Goal: Information Seeking & Learning: Learn about a topic

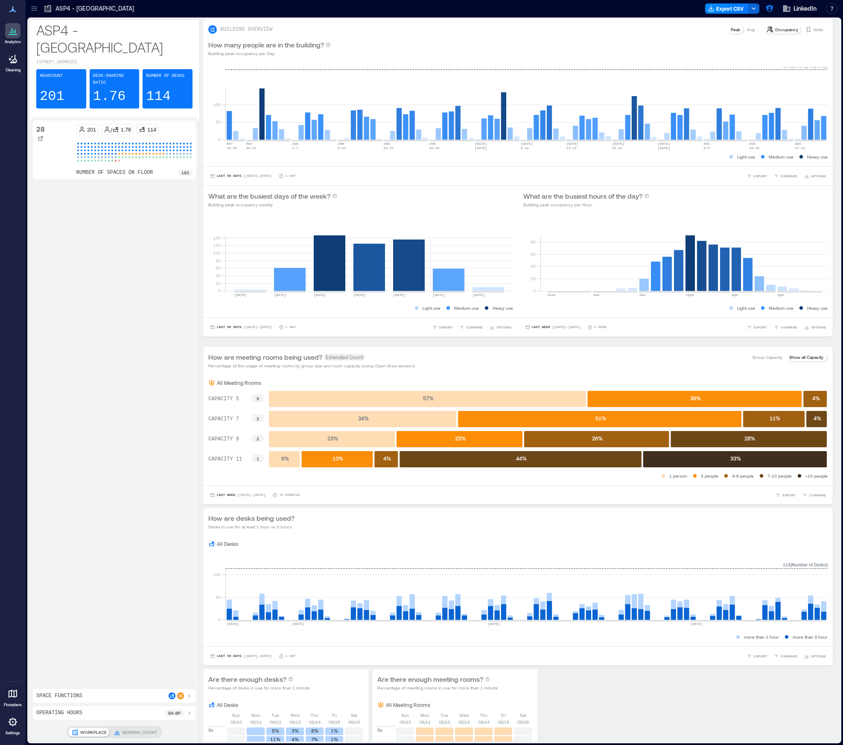
click at [49, 124] on div "28" at bounding box center [54, 133] width 37 height 19
click at [36, 124] on p "28" at bounding box center [40, 129] width 9 height 10
click at [43, 134] on div at bounding box center [40, 138] width 9 height 9
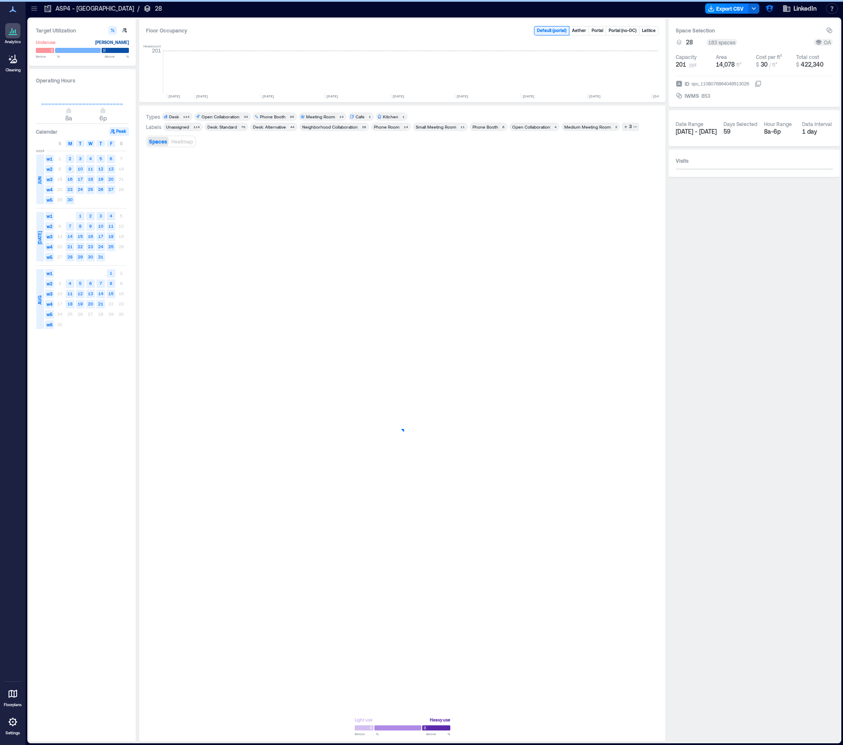
scroll to position [0, 1470]
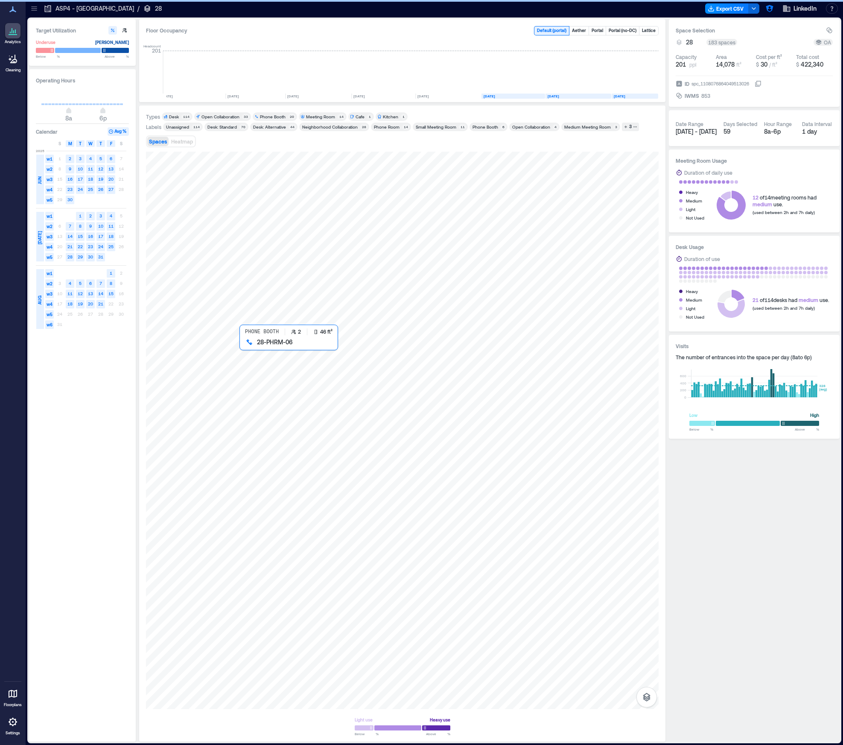
click at [246, 353] on div at bounding box center [402, 430] width 513 height 557
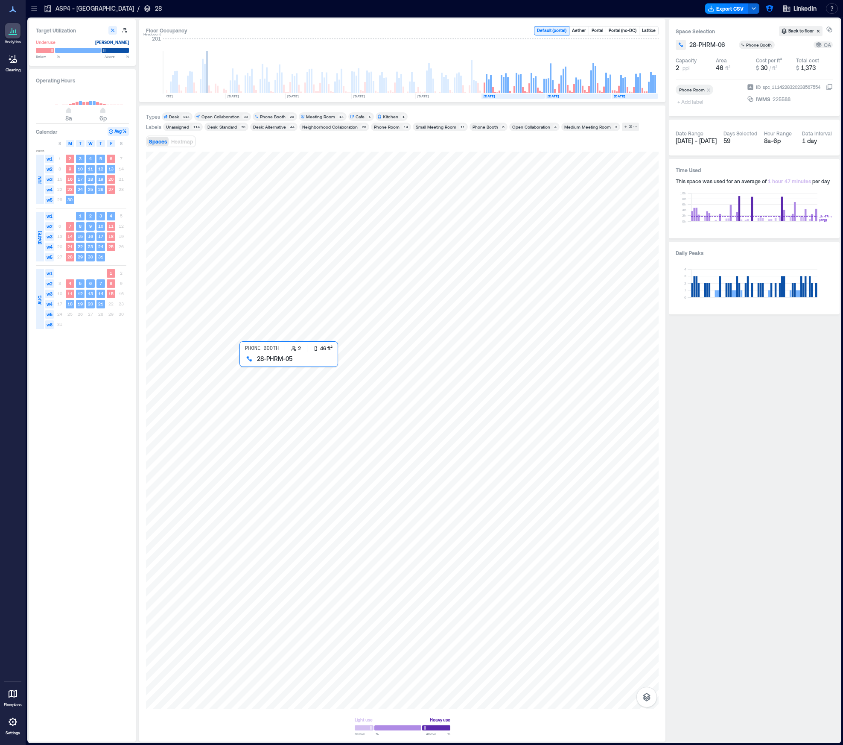
click at [249, 370] on div at bounding box center [402, 430] width 513 height 557
